Goal: Find specific page/section: Find specific page/section

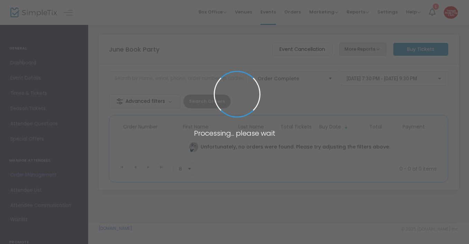
click at [273, 11] on span at bounding box center [234, 122] width 469 height 244
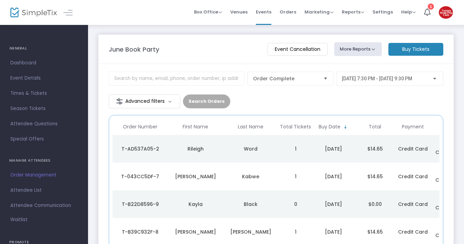
click at [272, 11] on span "Events" at bounding box center [264, 12] width 16 height 18
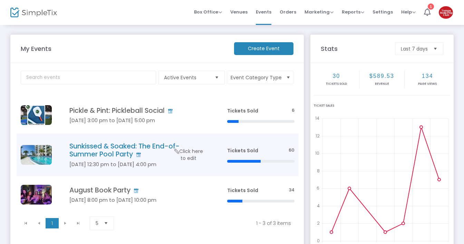
click at [42, 145] on img "Data table" at bounding box center [36, 155] width 31 height 20
